Goal: Information Seeking & Learning: Compare options

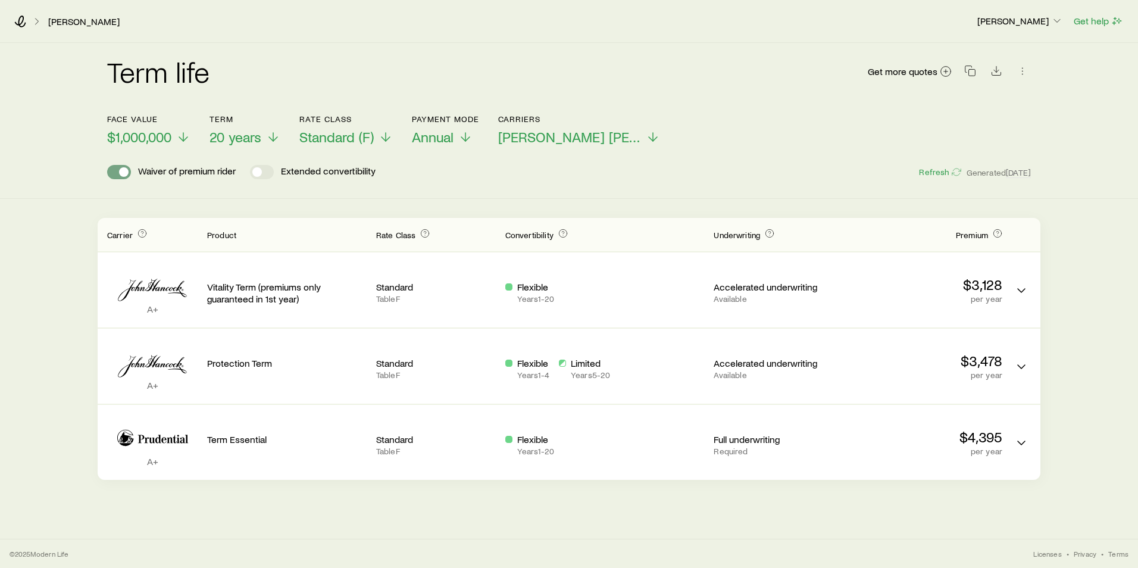
click at [119, 174] on span at bounding box center [119, 172] width 24 height 14
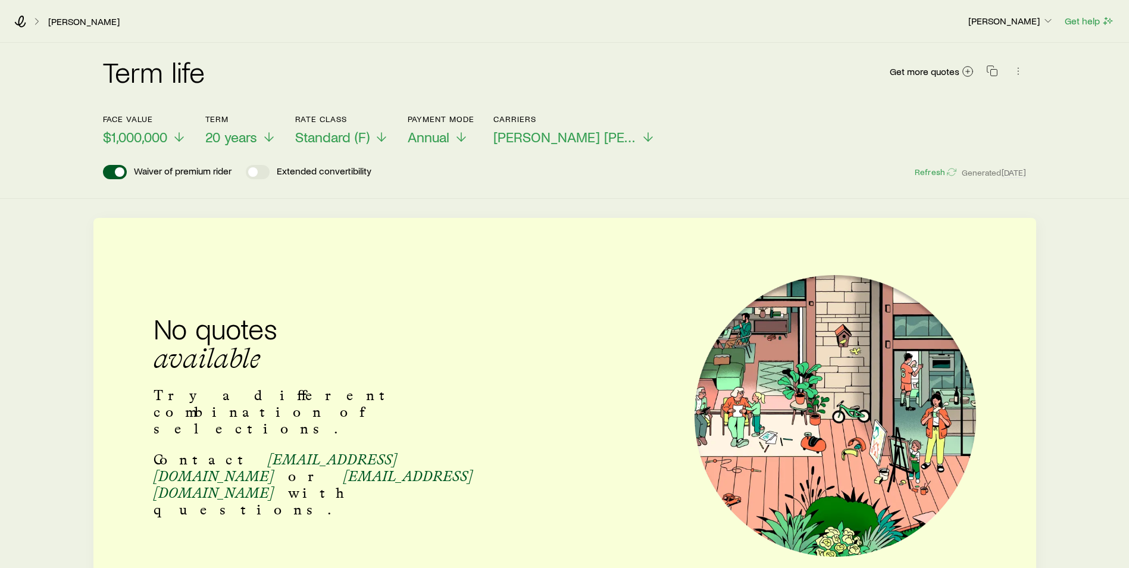
click at [117, 174] on span at bounding box center [120, 172] width 10 height 10
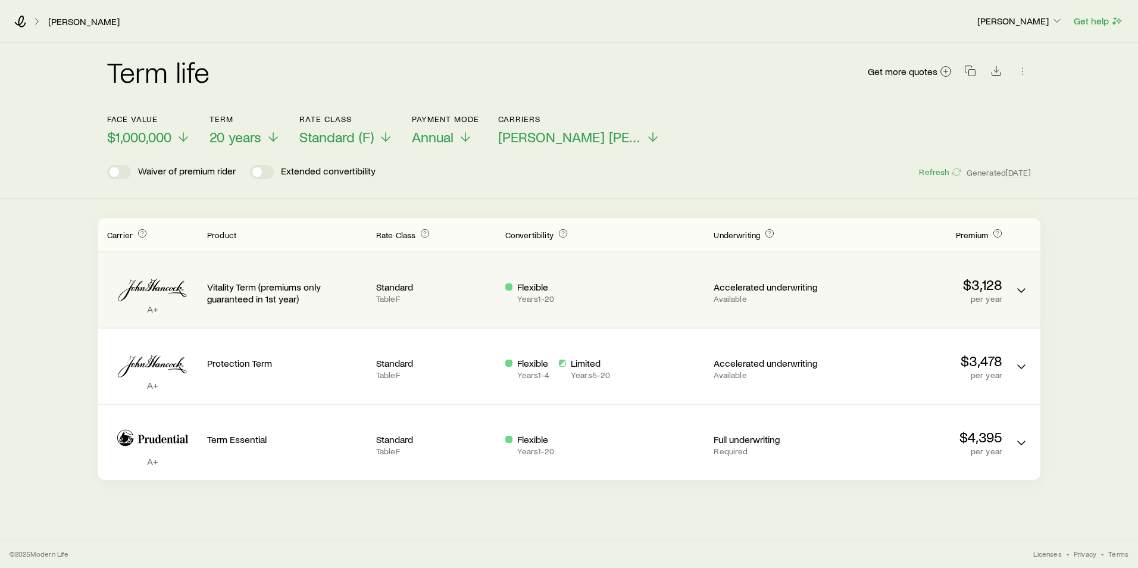
click at [1010, 292] on div "A+ Vitality Term (premiums only guaranteed in 1st year) Standard Table F Flexib…" at bounding box center [569, 289] width 943 height 75
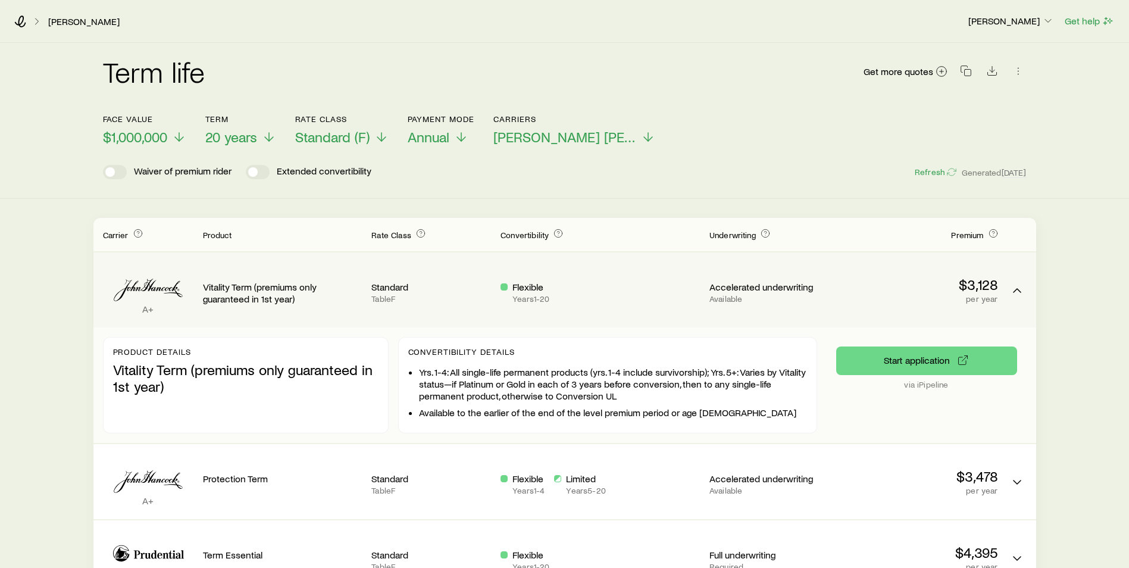
click at [1008, 285] on div "Term quotes" at bounding box center [1017, 281] width 19 height 39
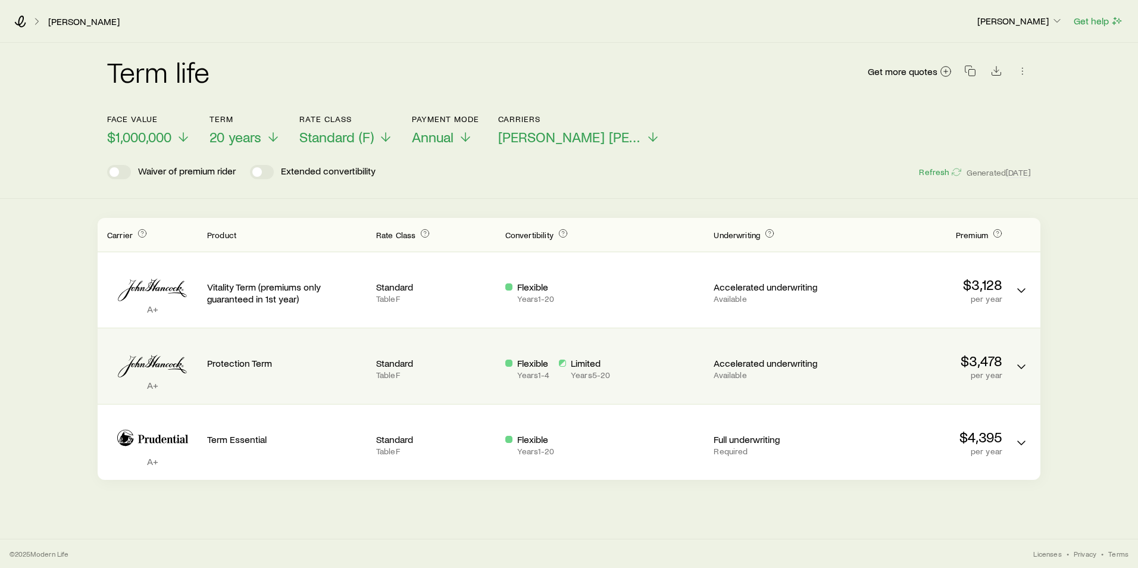
click at [1012, 362] on div "Term quotes" at bounding box center [1021, 357] width 19 height 39
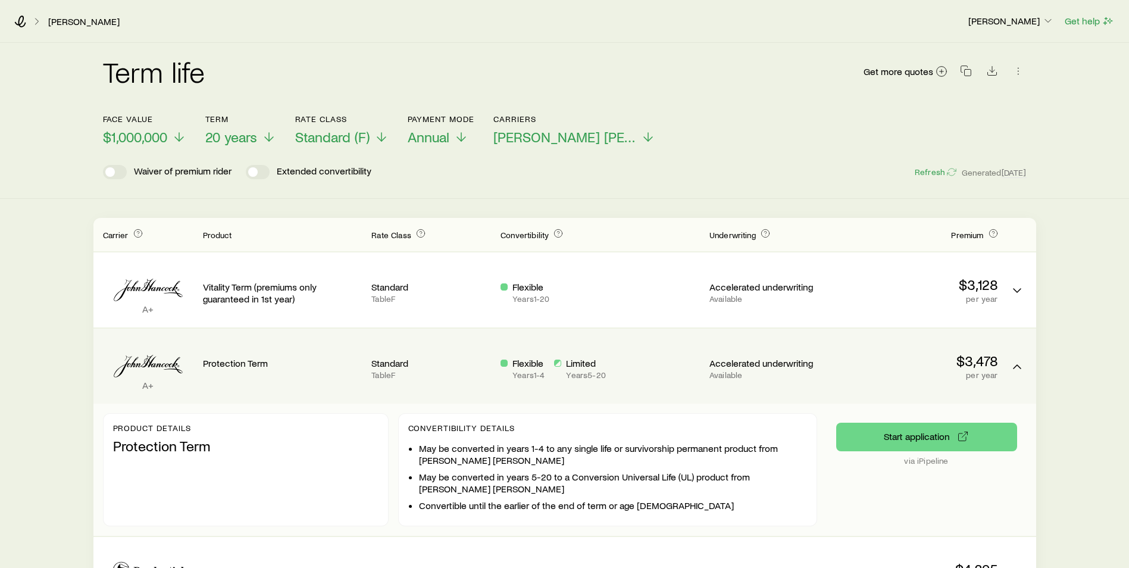
click at [1008, 361] on div "Term quotes" at bounding box center [1017, 357] width 19 height 39
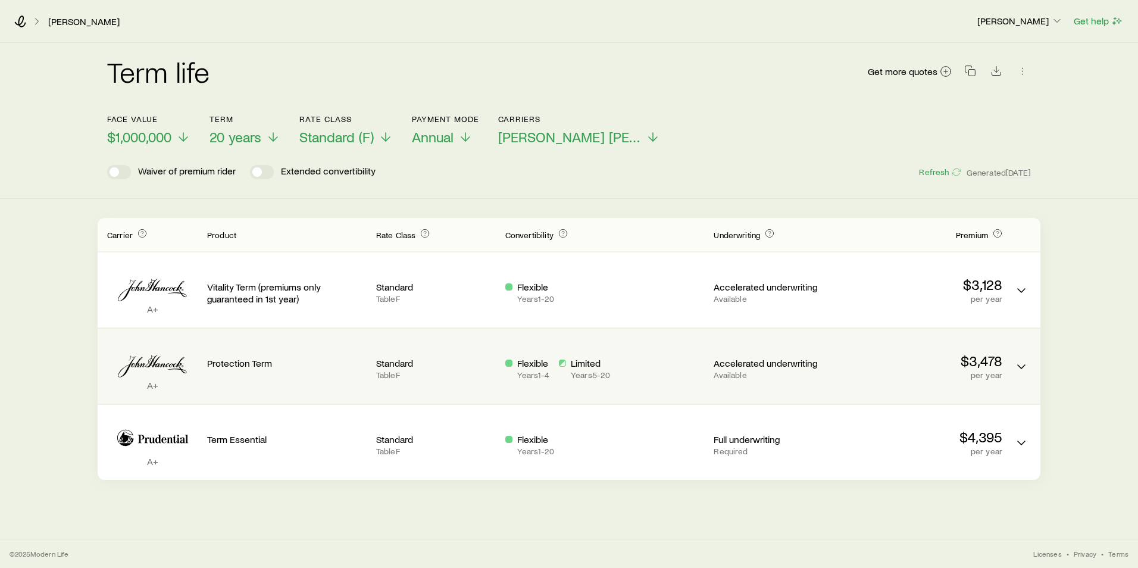
click at [637, 366] on div "Flexible Years 1 - 4 Limited Years 5 - 20" at bounding box center [604, 368] width 199 height 23
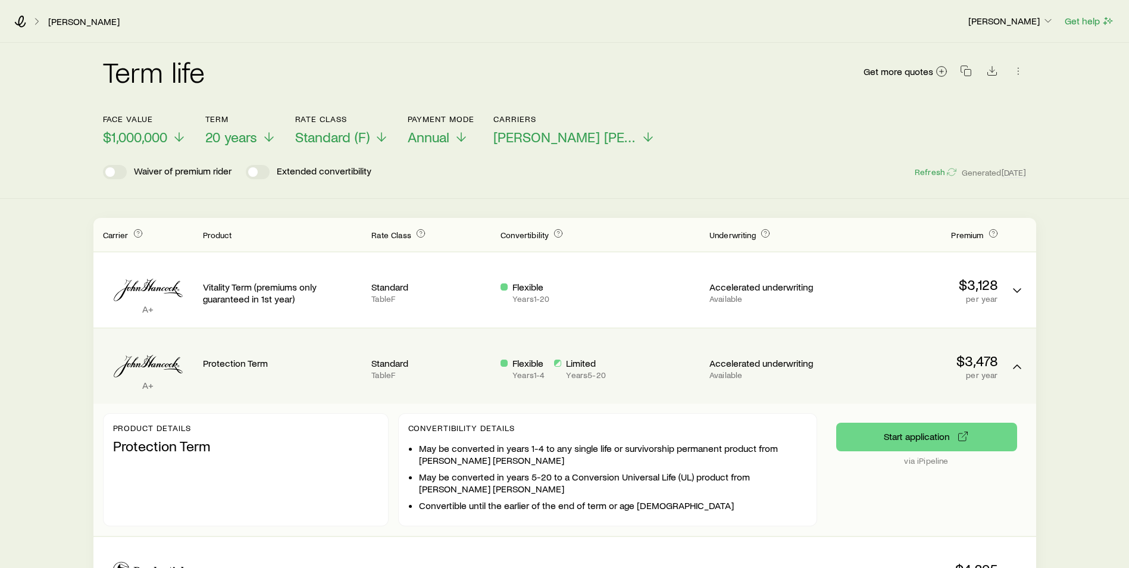
click at [582, 357] on div "Flexible Years 1 - 4 Limited Years 5 - 20" at bounding box center [600, 366] width 199 height 56
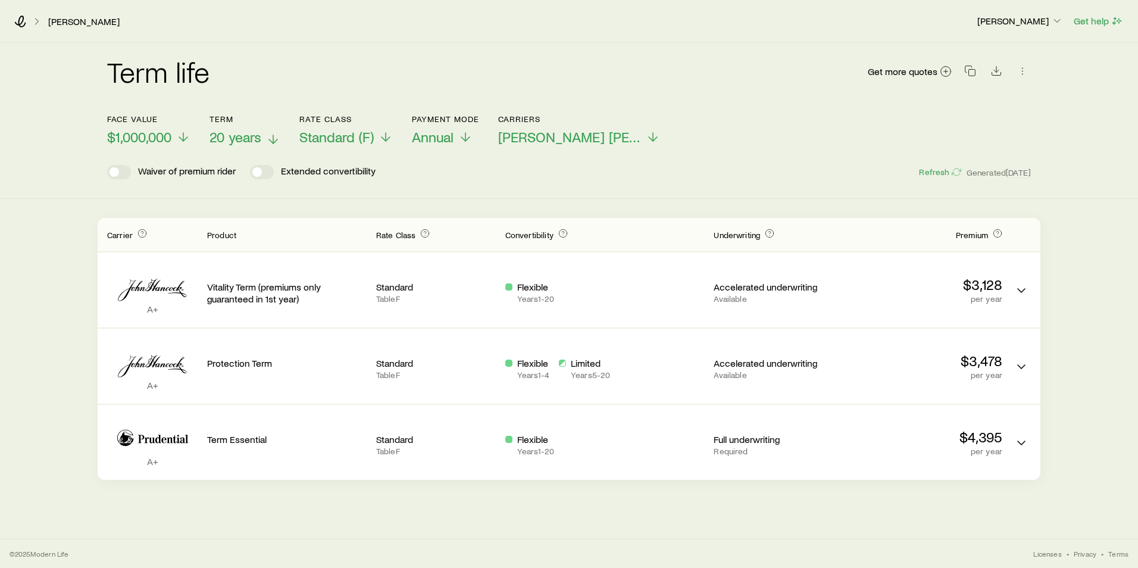
click at [252, 138] on span "20 years" at bounding box center [236, 137] width 52 height 17
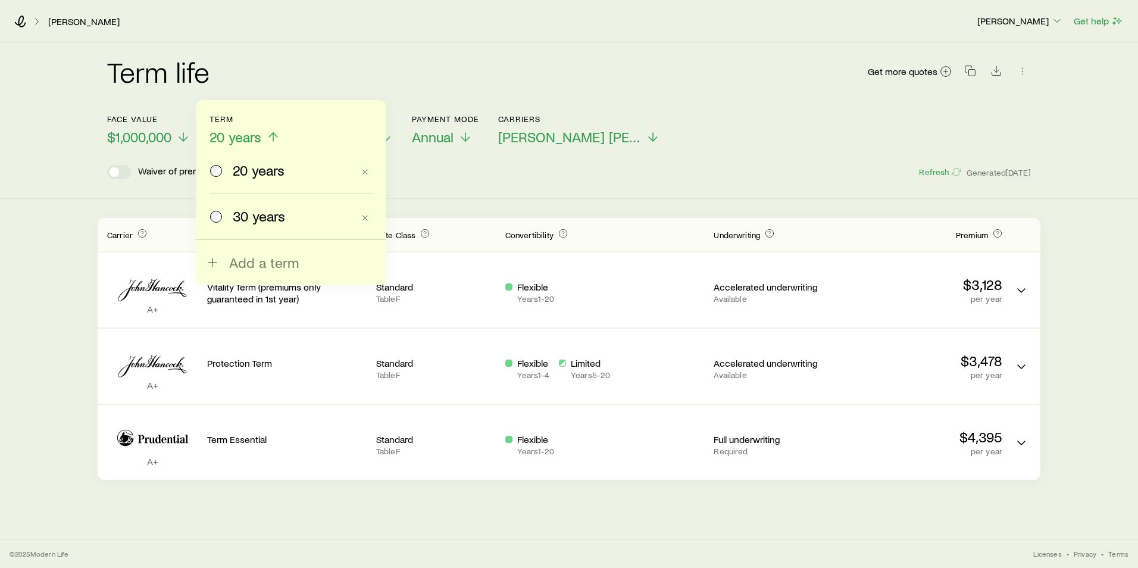
click at [248, 214] on span "30 years" at bounding box center [259, 216] width 52 height 17
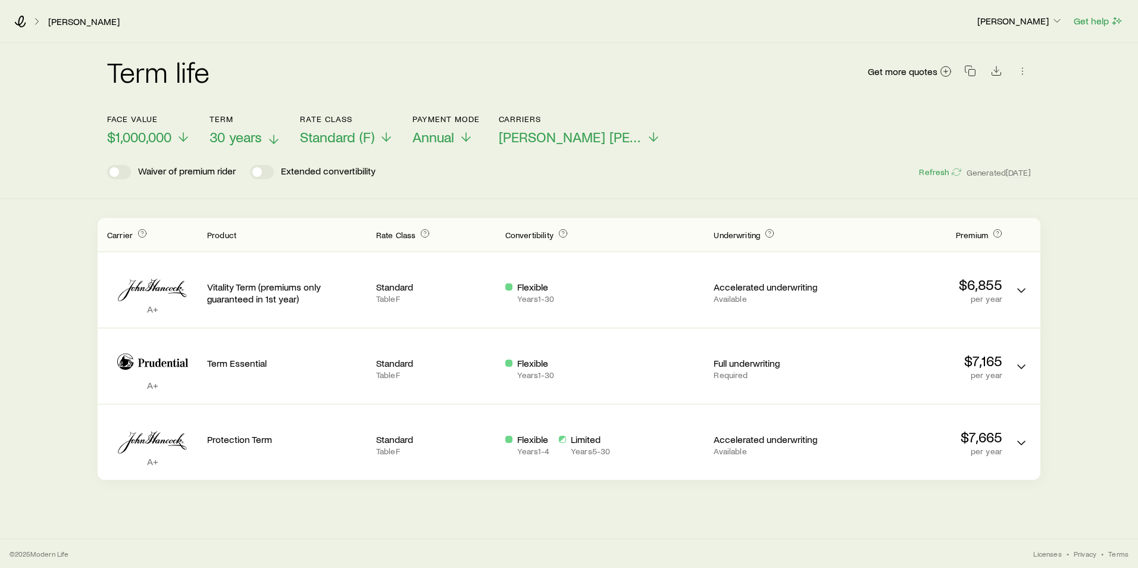
click at [251, 138] on span "30 years" at bounding box center [236, 137] width 52 height 17
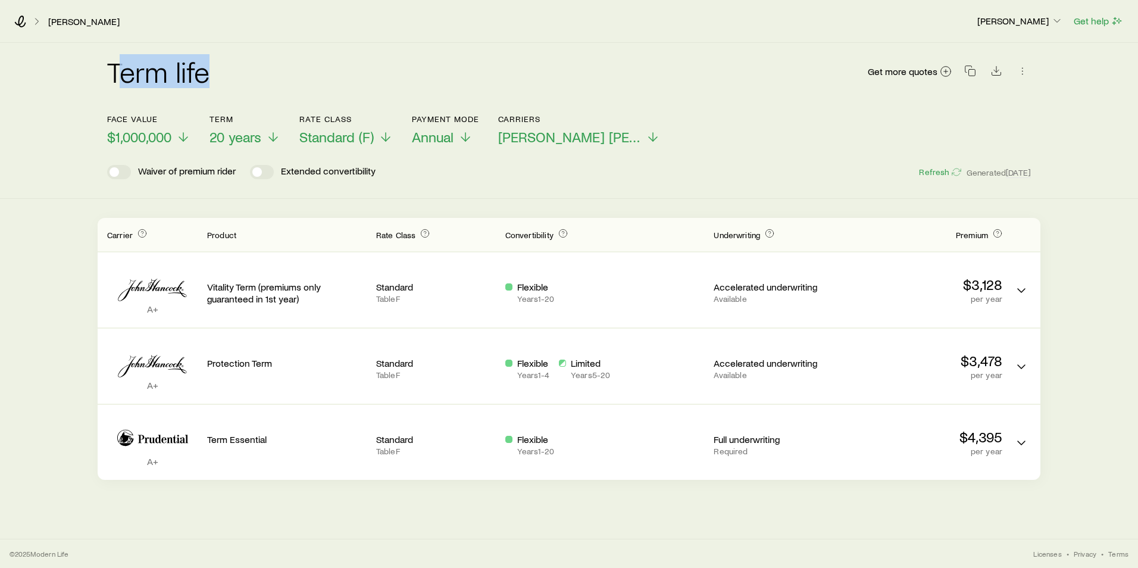
drag, startPoint x: 210, startPoint y: 79, endPoint x: 114, endPoint y: 82, distance: 95.9
click at [114, 82] on div "Term life Get more quotes" at bounding box center [569, 78] width 924 height 43
drag, startPoint x: 114, startPoint y: 82, endPoint x: 93, endPoint y: 86, distance: 22.0
click at [93, 86] on div "Term life Get more quotes Face value $1,000,000 Term 20 years Rate Class Standa…" at bounding box center [569, 121] width 1138 height 156
drag, startPoint x: 109, startPoint y: 79, endPoint x: 207, endPoint y: 79, distance: 98.2
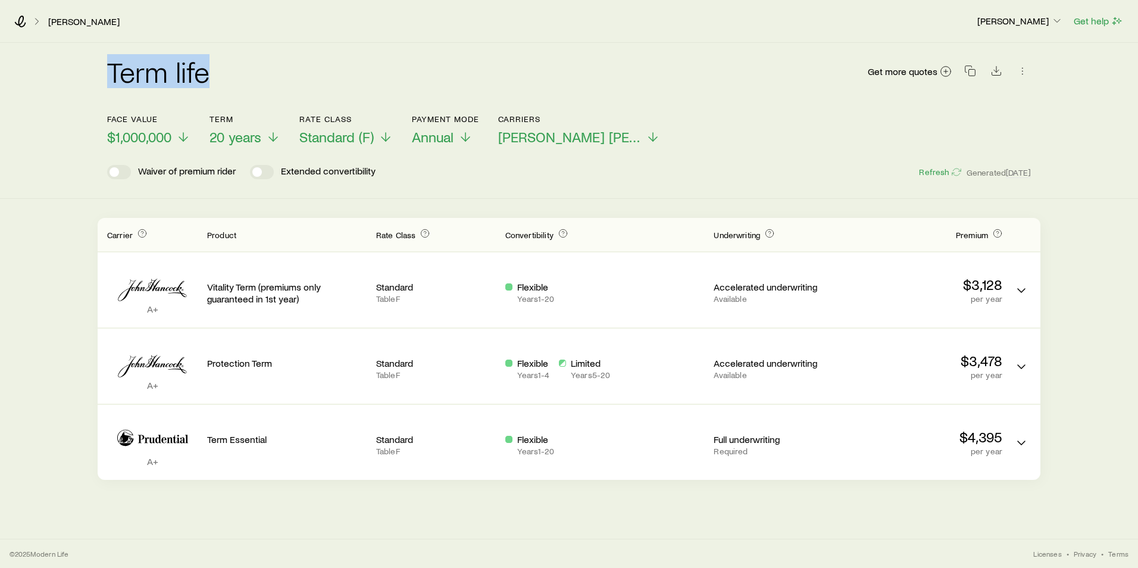
click at [207, 79] on h2 "Term life" at bounding box center [158, 71] width 102 height 29
drag, startPoint x: 207, startPoint y: 79, endPoint x: 90, endPoint y: 89, distance: 117.7
click at [90, 89] on div "Term life Get more quotes Face value $1,000,000 Term 20 years Rate Class Standa…" at bounding box center [569, 121] width 1138 height 156
drag, startPoint x: 105, startPoint y: 74, endPoint x: 208, endPoint y: 79, distance: 103.7
click at [208, 79] on div "Term life Get more quotes Face value $1,000,000 Term 20 years Rate Class Standa…" at bounding box center [569, 111] width 943 height 136
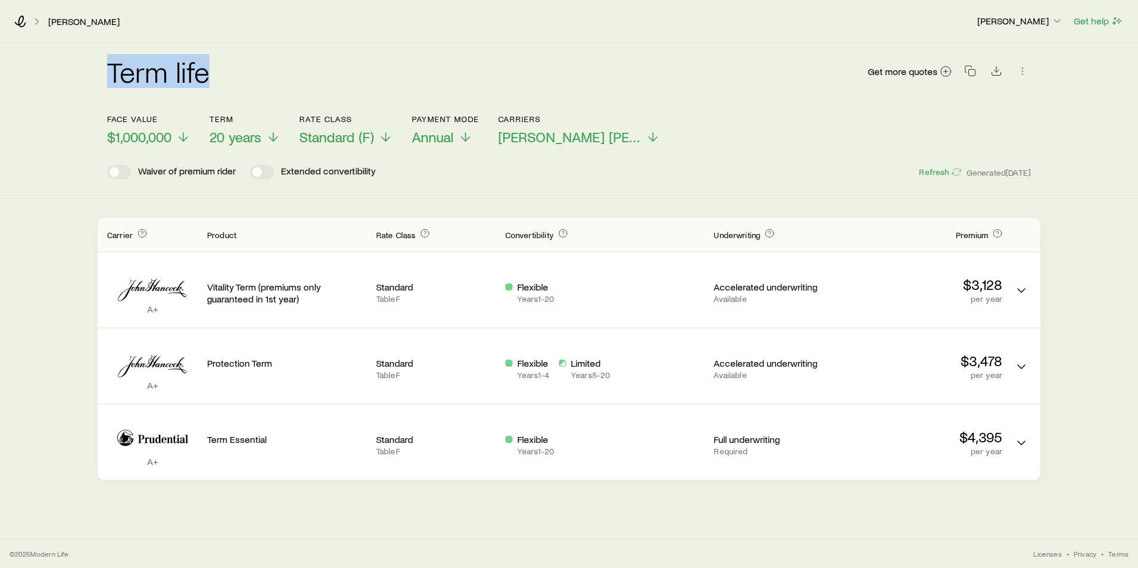
click at [209, 81] on h2 "Term life" at bounding box center [158, 71] width 102 height 29
drag, startPoint x: 211, startPoint y: 76, endPoint x: 105, endPoint y: 78, distance: 106.0
click at [105, 78] on div "Term life Get more quotes Face value $1,000,000 Term 20 years Rate Class Standa…" at bounding box center [569, 111] width 943 height 136
drag, startPoint x: 105, startPoint y: 78, endPoint x: 90, endPoint y: 95, distance: 23.2
click at [89, 96] on div "Term life Get more quotes Face value $1,000,000 Term 20 years Rate Class Standa…" at bounding box center [569, 121] width 1138 height 156
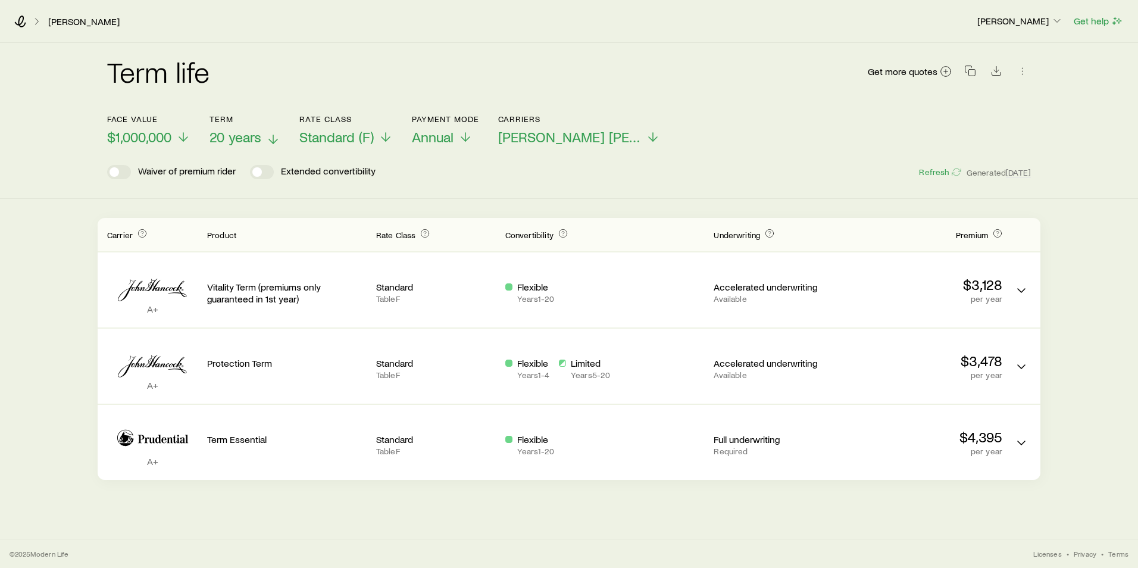
click at [241, 134] on span "20 years" at bounding box center [236, 137] width 52 height 17
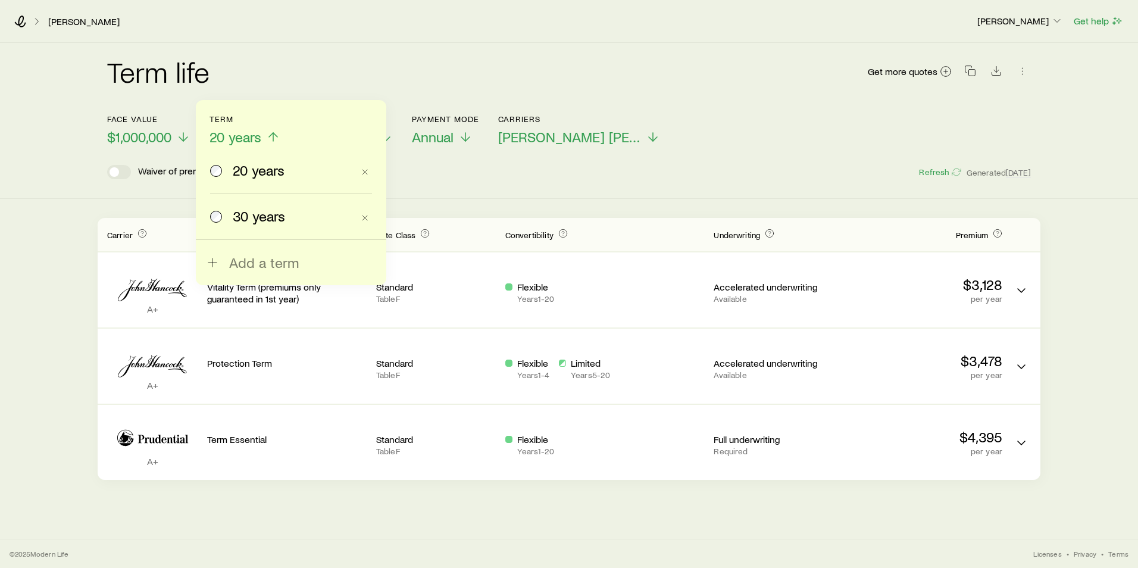
click at [244, 211] on span "30 years" at bounding box center [259, 216] width 52 height 17
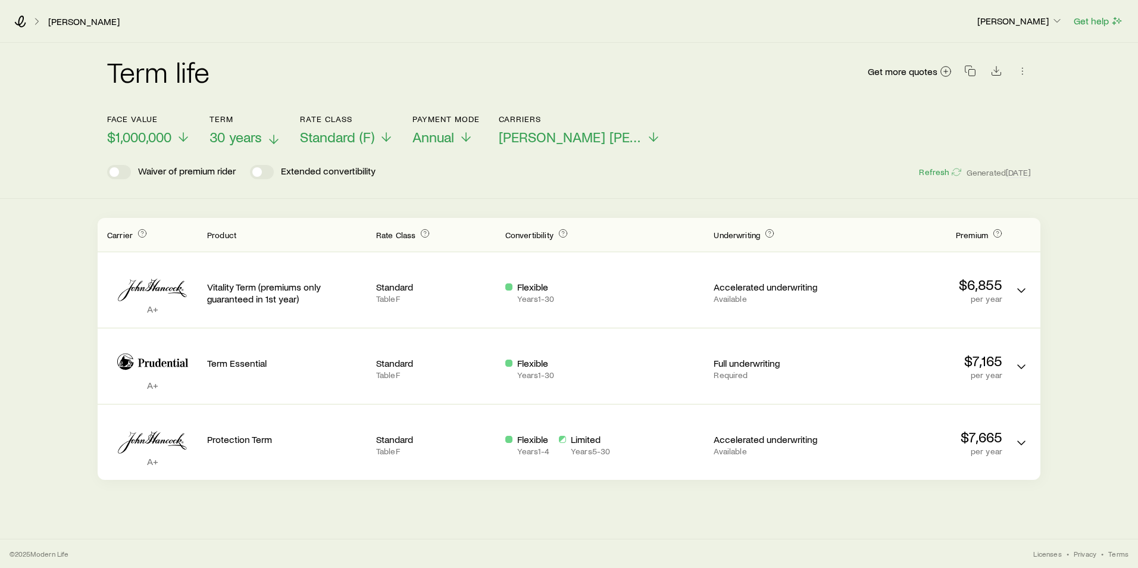
click at [236, 135] on span "30 years" at bounding box center [236, 137] width 52 height 17
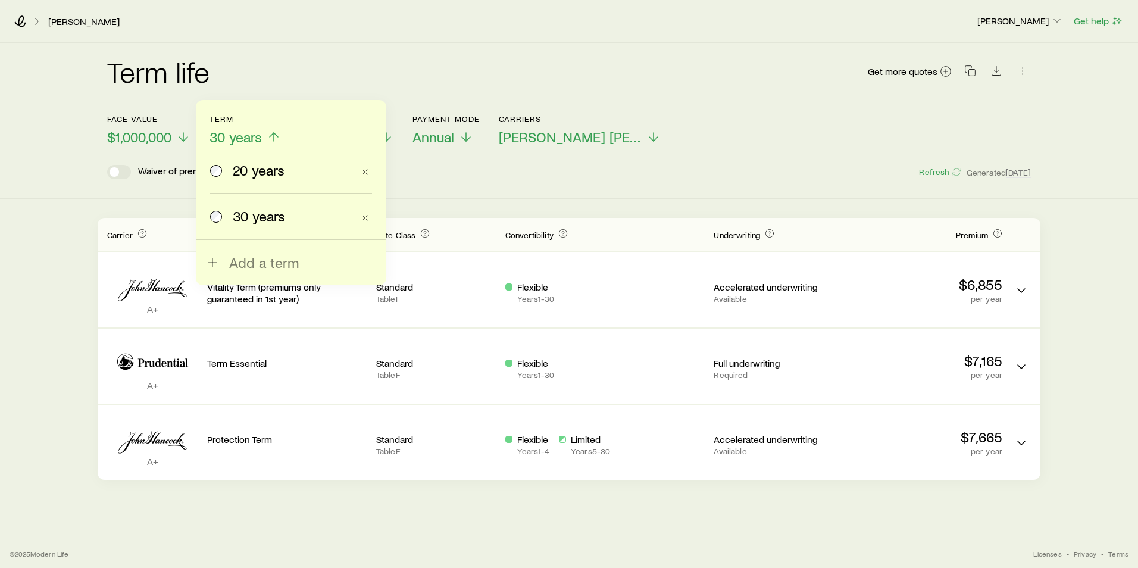
click at [632, 23] on div "[PERSON_NAME]" at bounding box center [490, 21] width 953 height 12
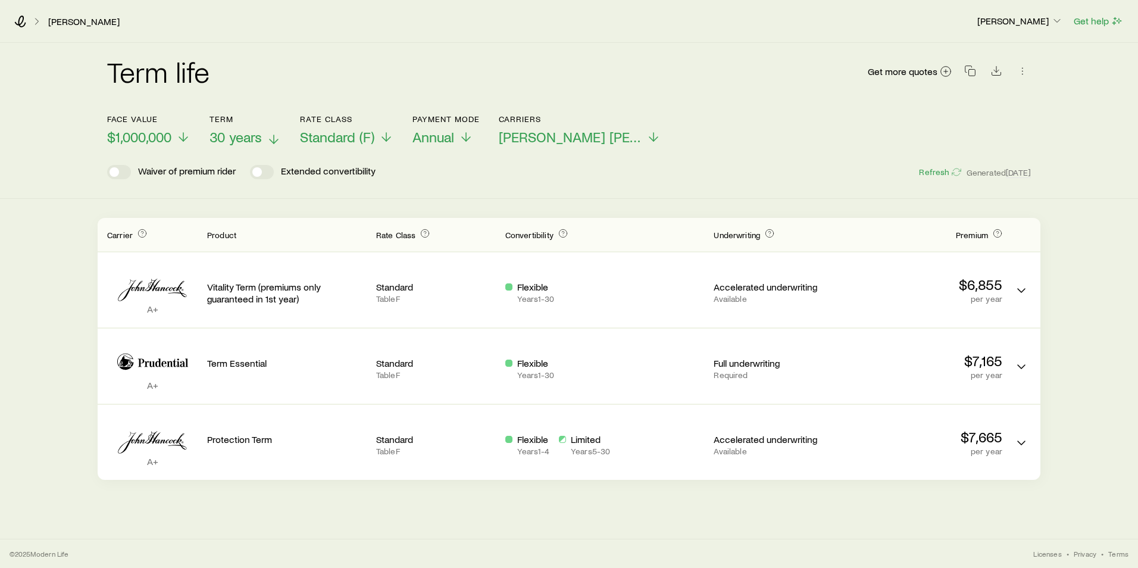
click at [239, 133] on span "30 years" at bounding box center [236, 137] width 52 height 17
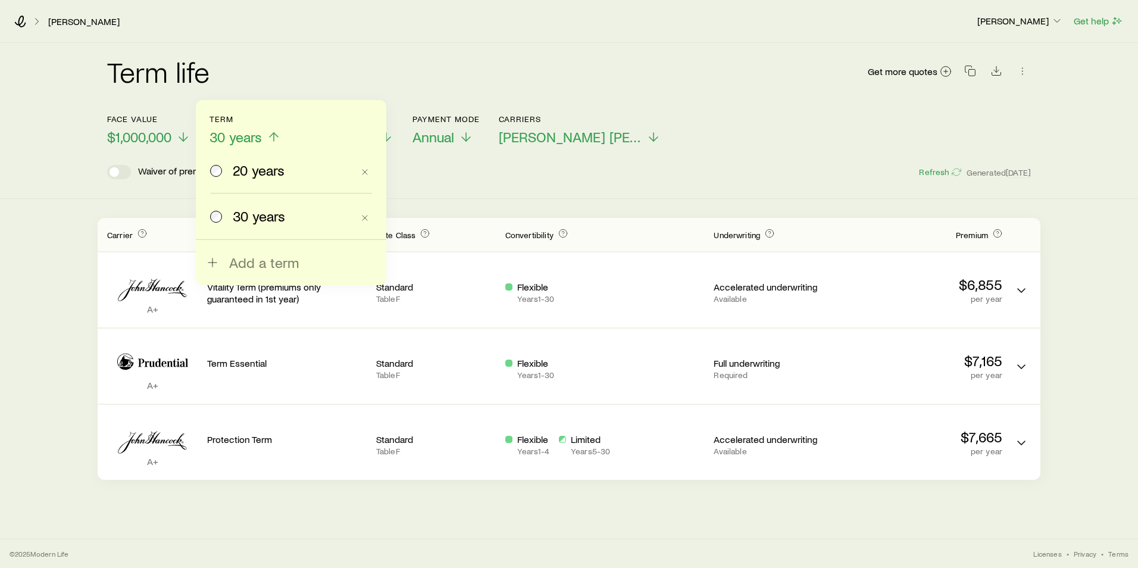
click at [232, 166] on div "20 years" at bounding box center [281, 170] width 143 height 17
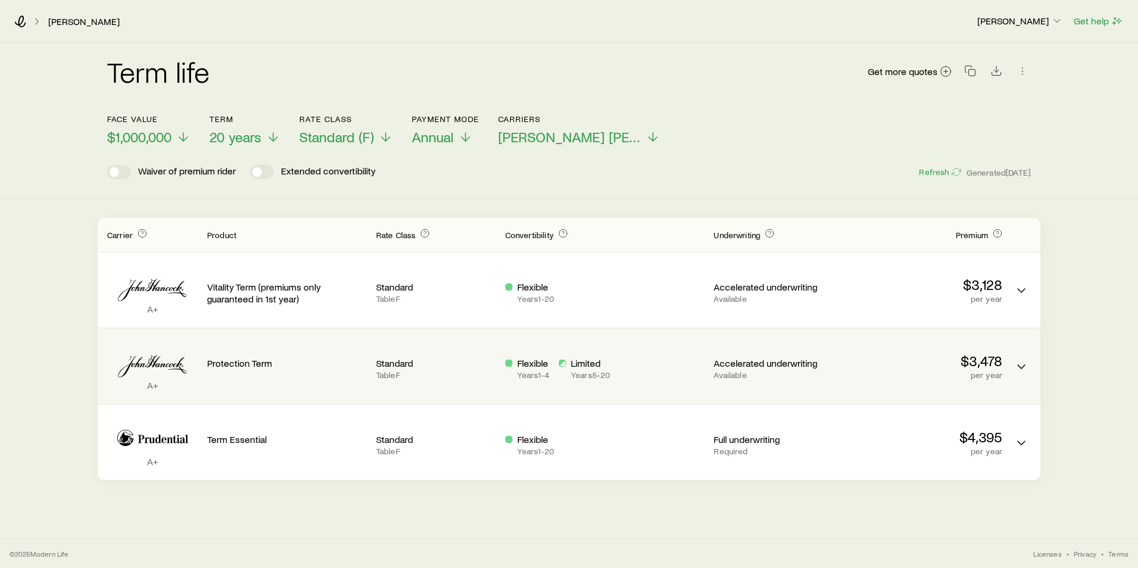
click at [241, 353] on div "Protection Term" at bounding box center [287, 353] width 160 height 31
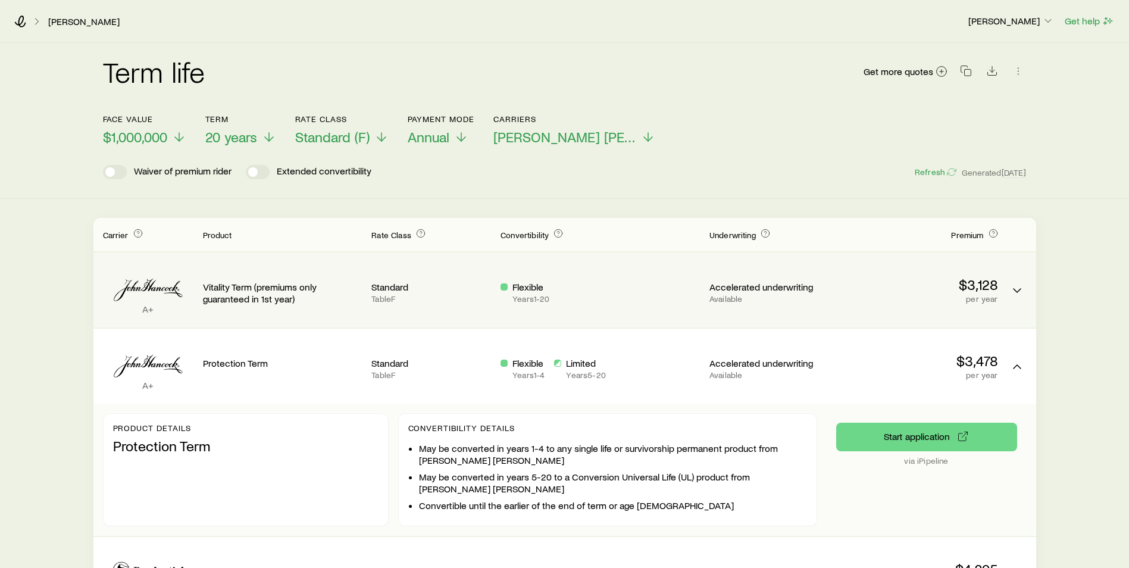
click at [448, 307] on div "Standard Table F" at bounding box center [432, 290] width 120 height 56
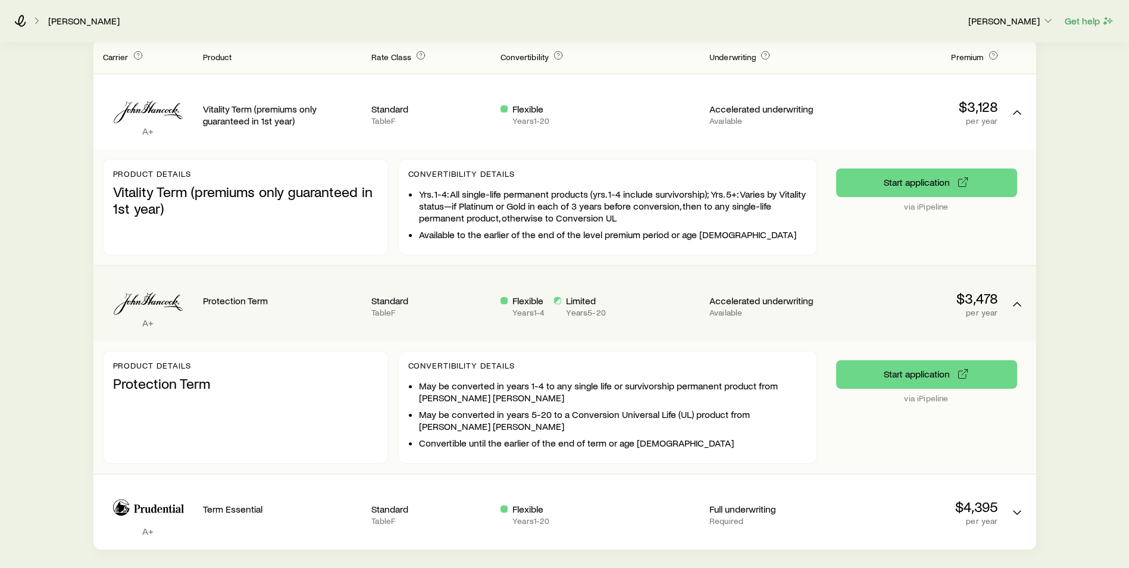
scroll to position [179, 0]
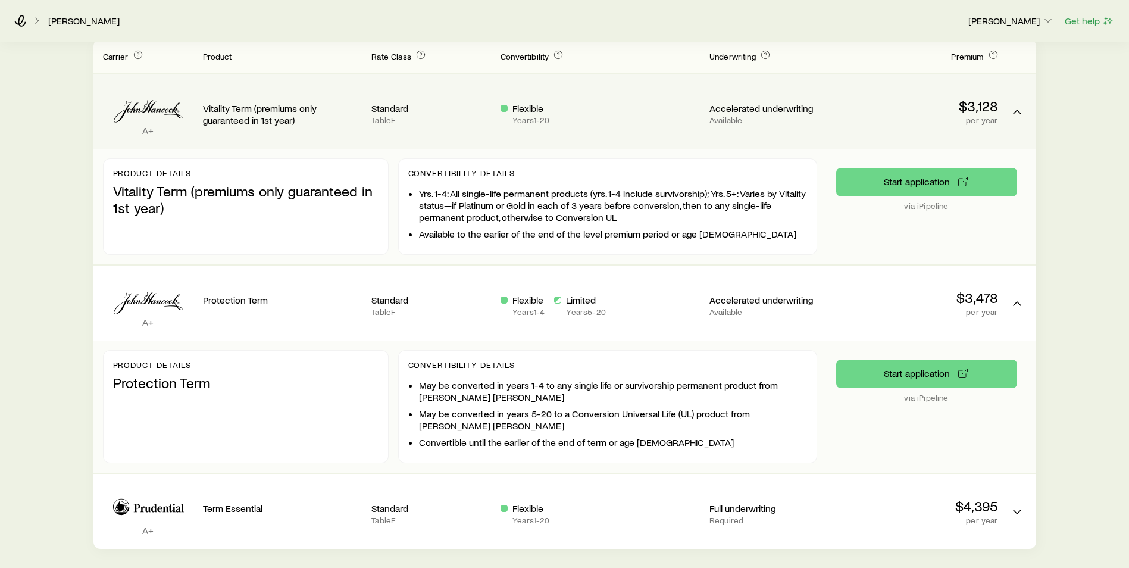
click at [569, 136] on div "Flexible Years 1 - 20" at bounding box center [600, 111] width 199 height 56
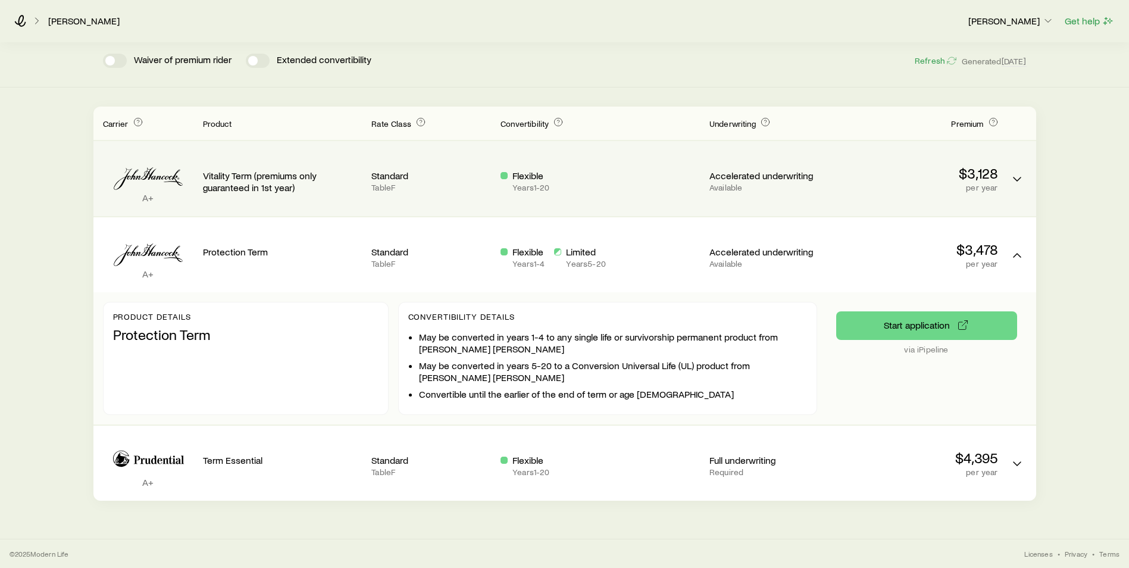
scroll to position [111, 0]
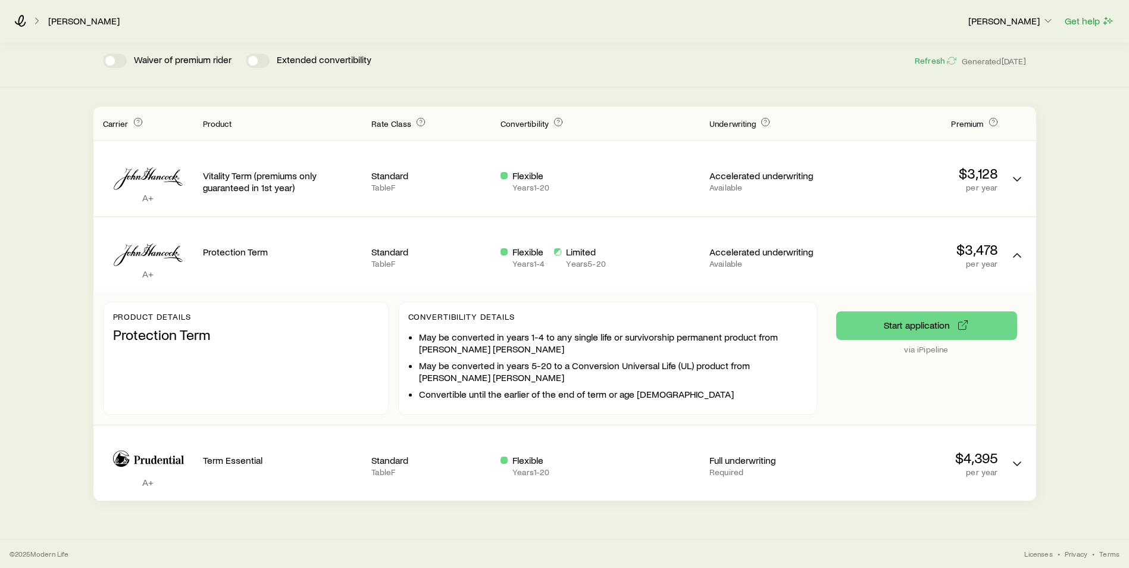
click at [469, 32] on div "[PERSON_NAME] [PERSON_NAME] Get help" at bounding box center [564, 20] width 1129 height 43
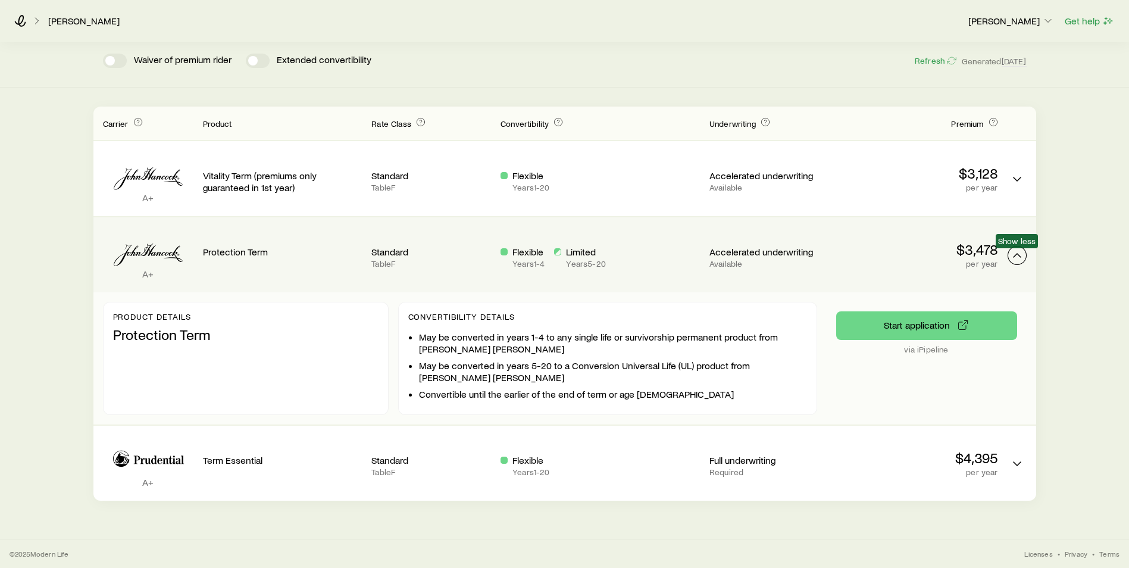
click at [1012, 250] on icon "Term quotes" at bounding box center [1017, 255] width 14 height 14
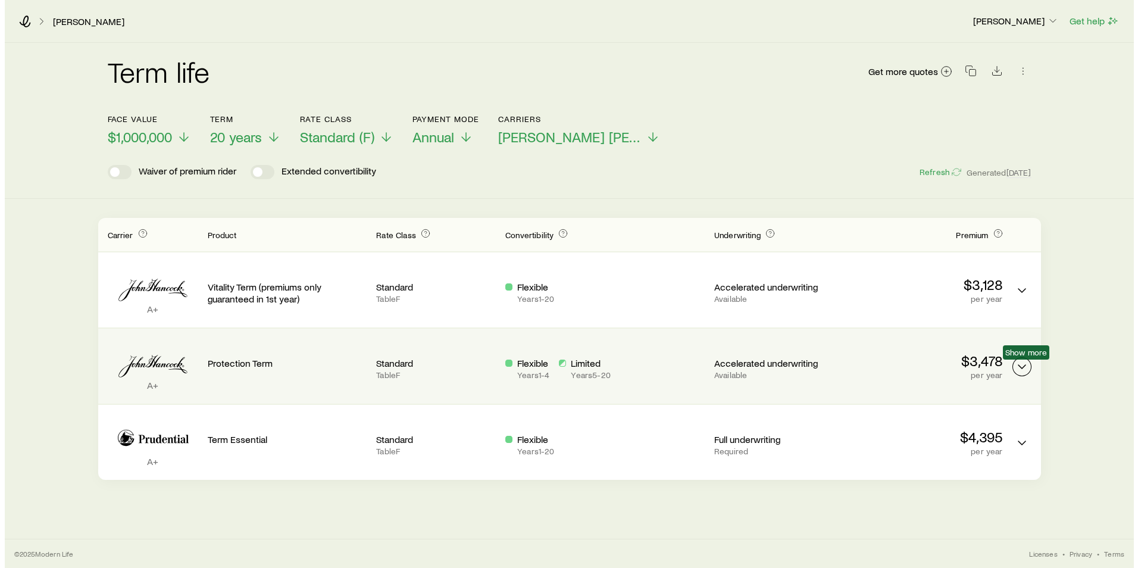
scroll to position [0, 0]
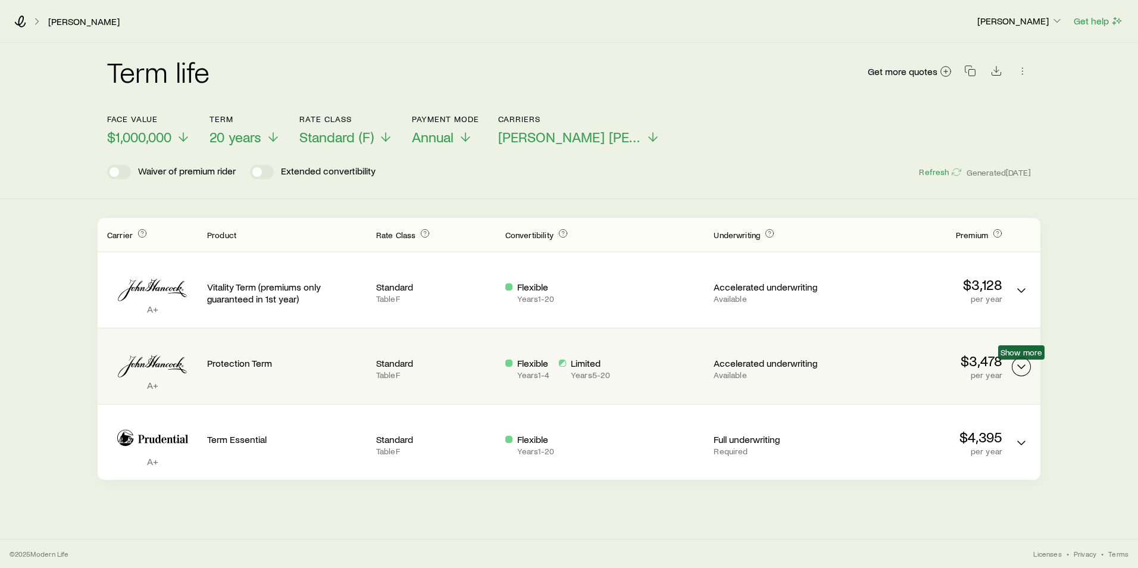
click at [1018, 365] on polyline "Term quotes" at bounding box center [1021, 367] width 7 height 4
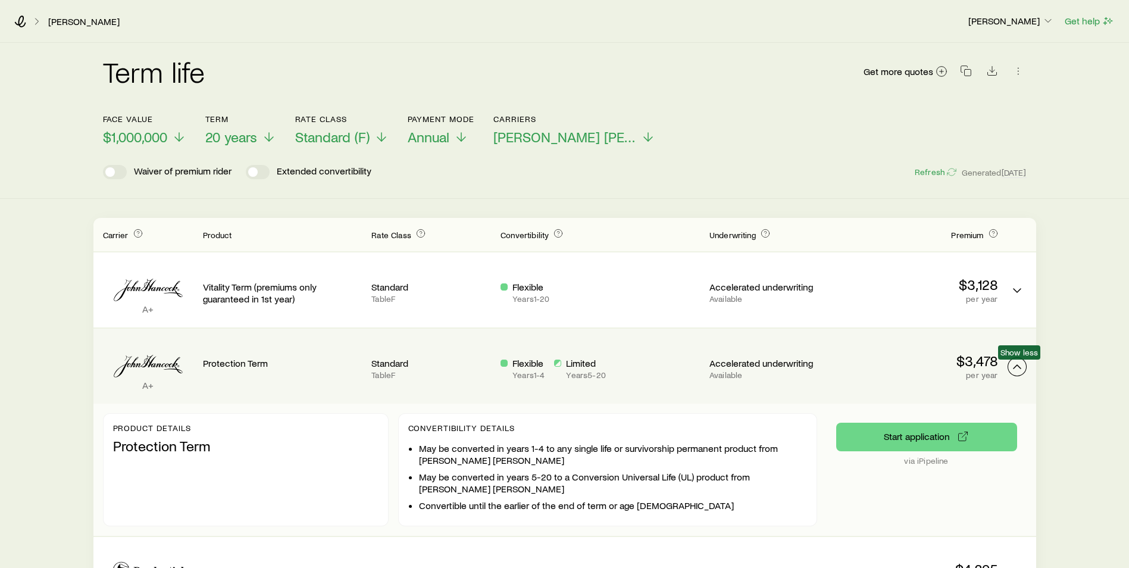
click at [1018, 365] on icon "Term quotes" at bounding box center [1017, 367] width 14 height 14
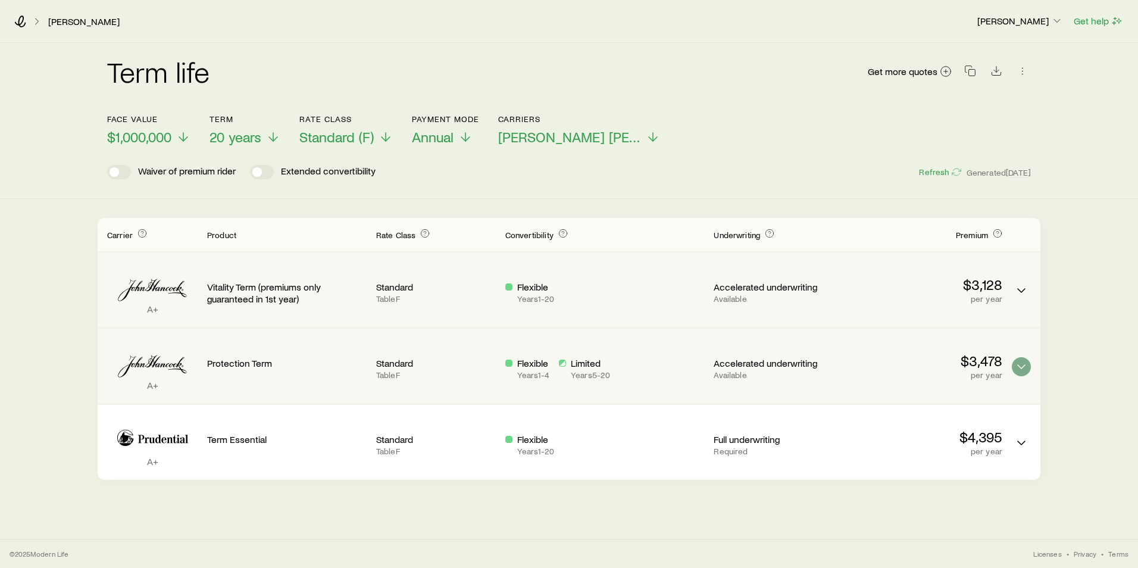
click at [1017, 300] on div "Term quotes" at bounding box center [1021, 281] width 19 height 39
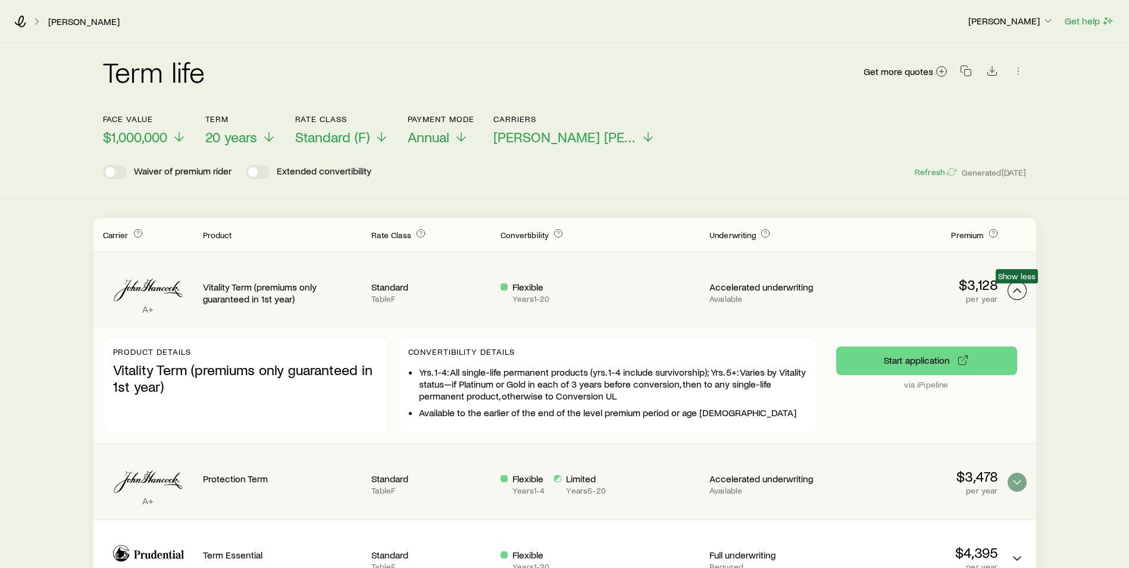
click at [1015, 296] on icon "Term quotes" at bounding box center [1017, 290] width 14 height 14
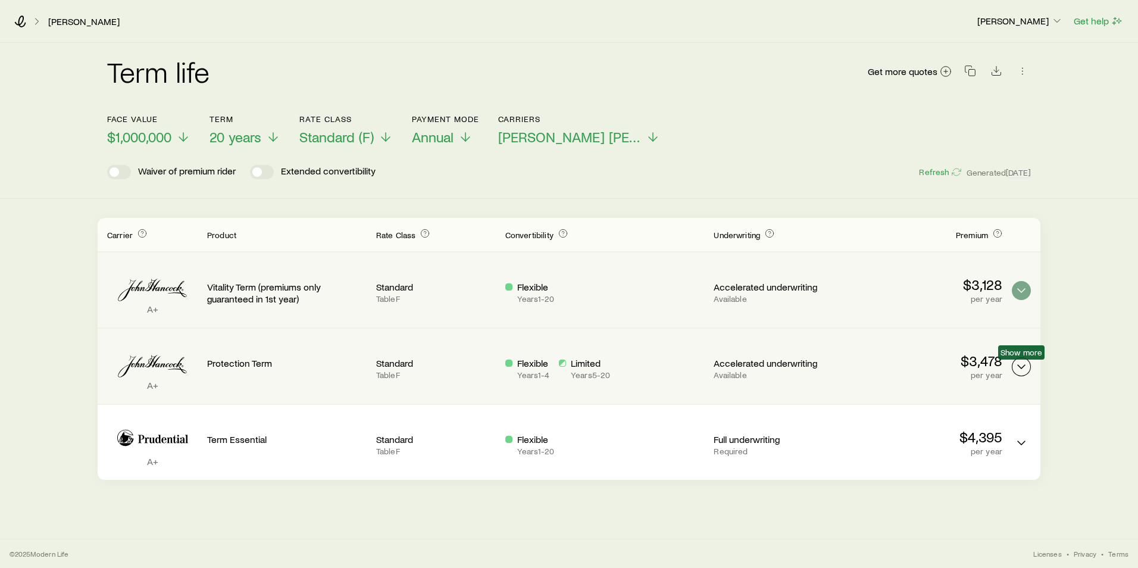
click at [1015, 367] on icon "Term quotes" at bounding box center [1022, 367] width 14 height 14
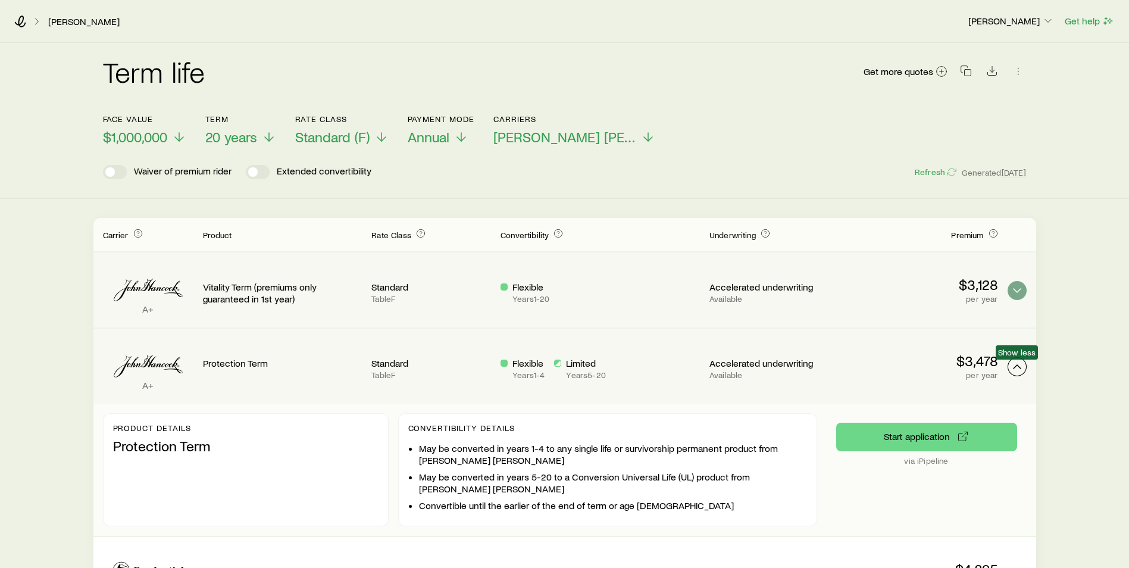
click at [1013, 367] on icon "Term quotes" at bounding box center [1017, 367] width 14 height 14
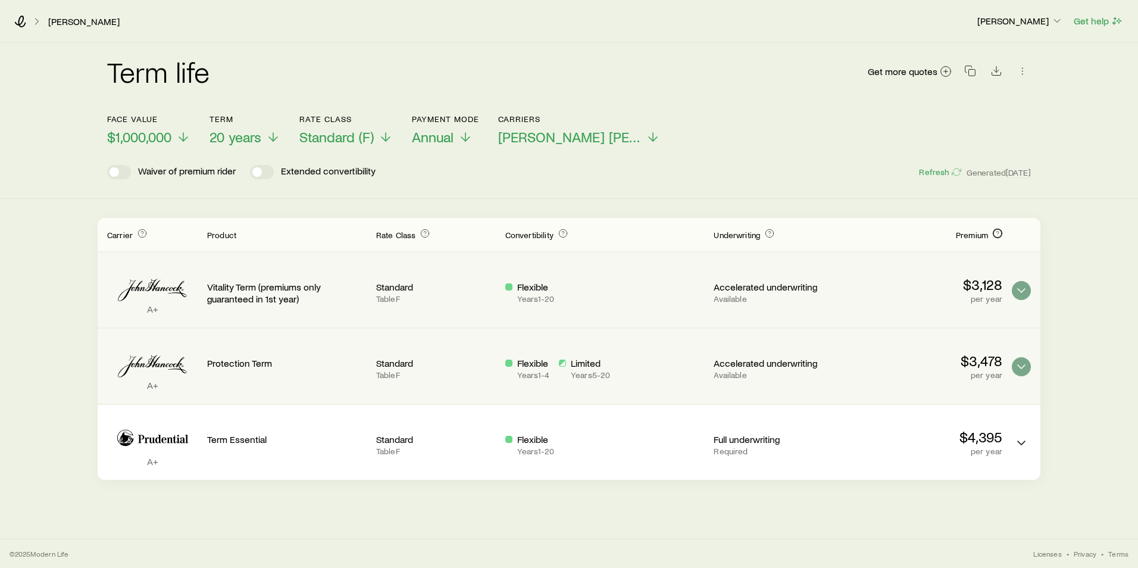
click at [998, 233] on icon "Term quotes" at bounding box center [998, 234] width 10 height 10
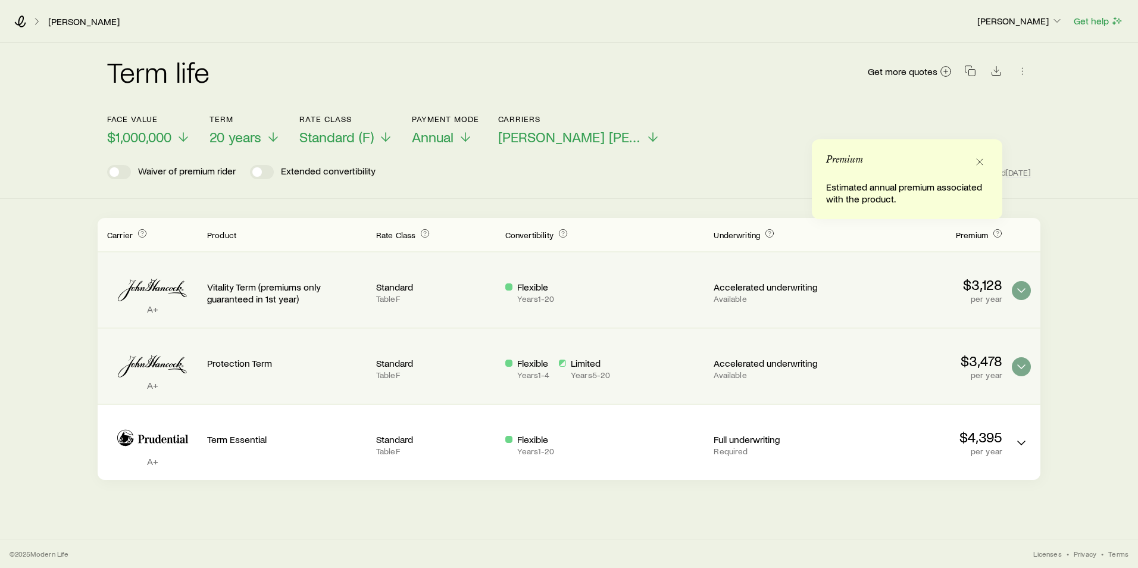
click at [1041, 204] on div "Term life Get more quotes Face value $1,000,000 Term 20 years Rate Class Standa…" at bounding box center [569, 261] width 1138 height 437
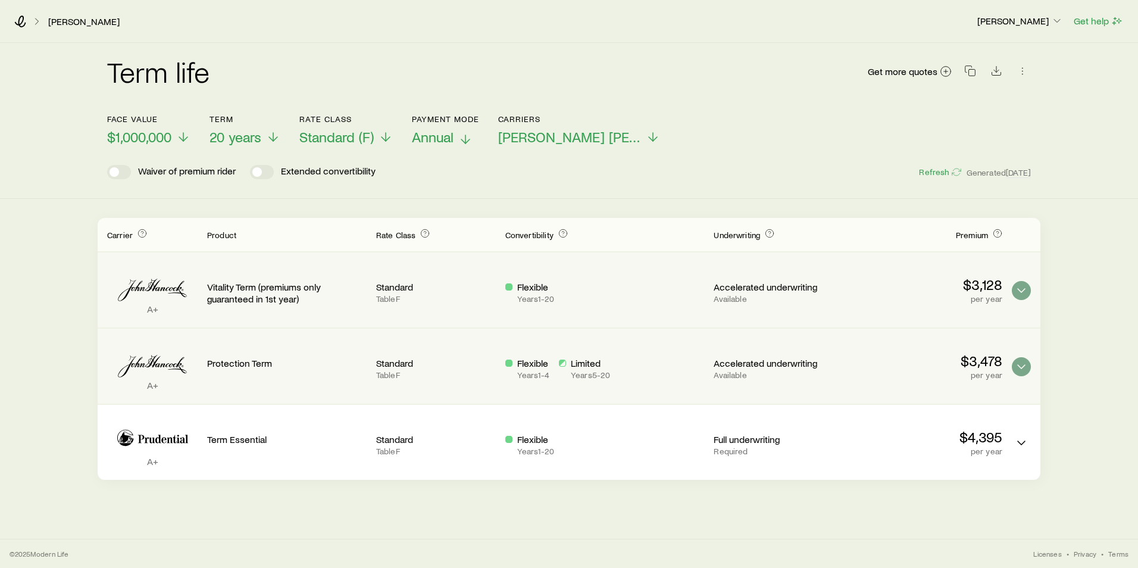
click at [463, 132] on p "Annual" at bounding box center [445, 137] width 67 height 17
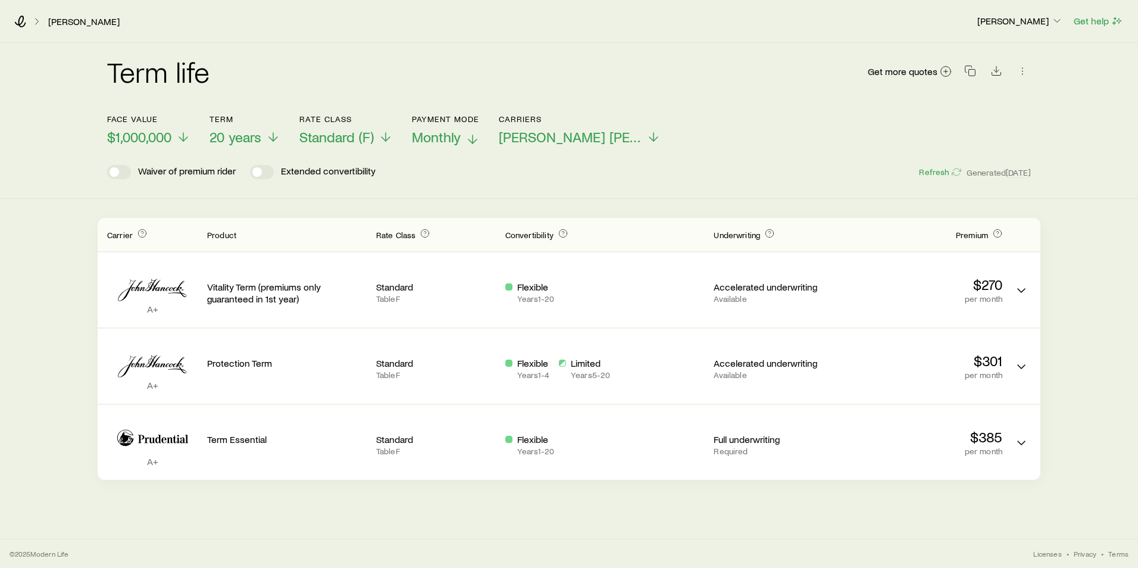
drag, startPoint x: 792, startPoint y: 152, endPoint x: 733, endPoint y: 192, distance: 71.7
click at [792, 152] on header "Face value $1,000,000 Term 20 years Rate Class Standard (F) Payment Mode Monthl…" at bounding box center [569, 146] width 924 height 65
